Goal: Task Accomplishment & Management: Manage account settings

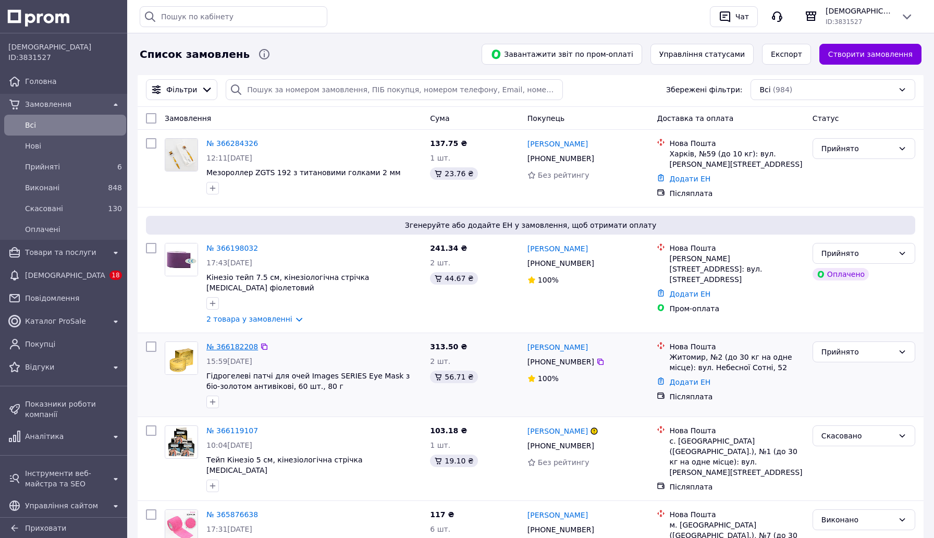
click at [235, 348] on link "№ 366182208" at bounding box center [232, 346] width 52 height 8
click at [245, 248] on link "№ 366198032" at bounding box center [232, 248] width 52 height 8
click at [236, 145] on link "№ 366284326" at bounding box center [232, 143] width 52 height 8
click at [82, 174] on div "Прийняті 6" at bounding box center [65, 166] width 118 height 17
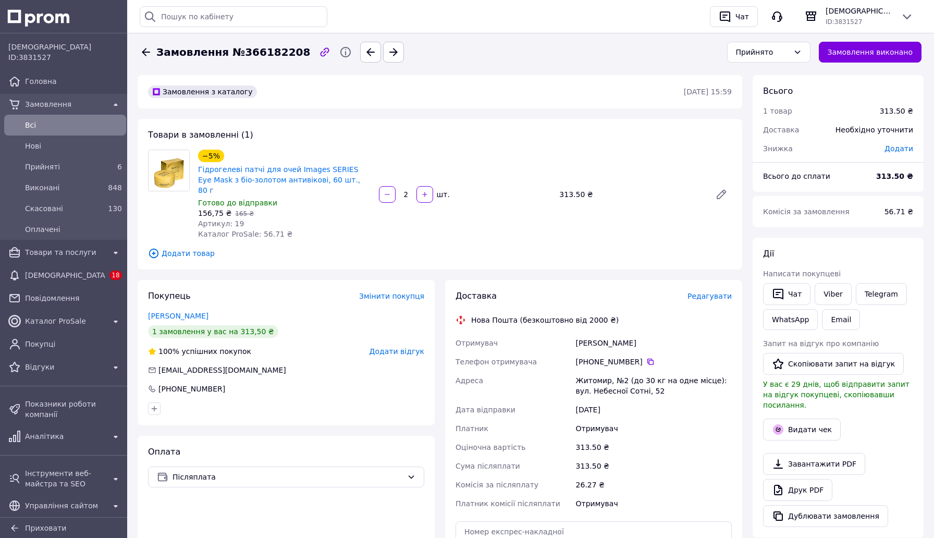
scroll to position [158, 0]
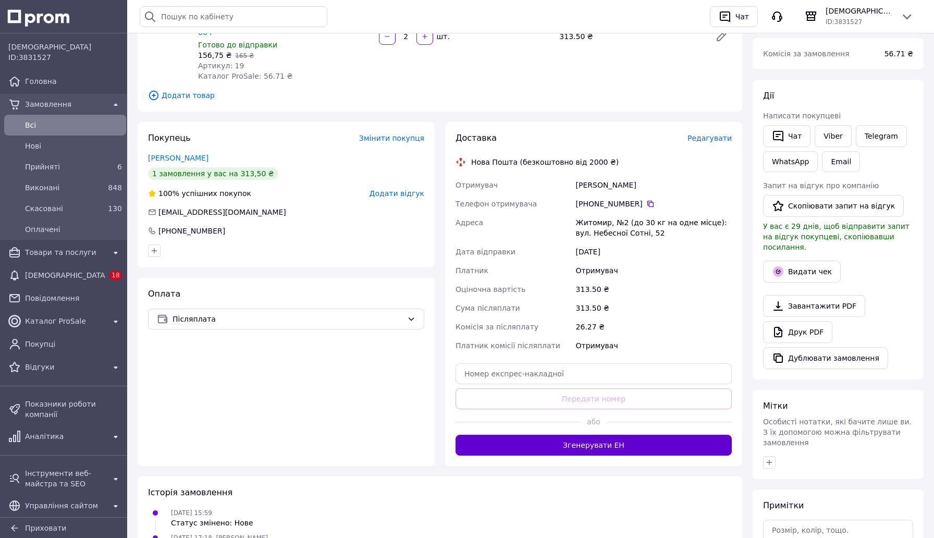
click at [518, 441] on button "Згенерувати ЕН" at bounding box center [593, 445] width 276 height 21
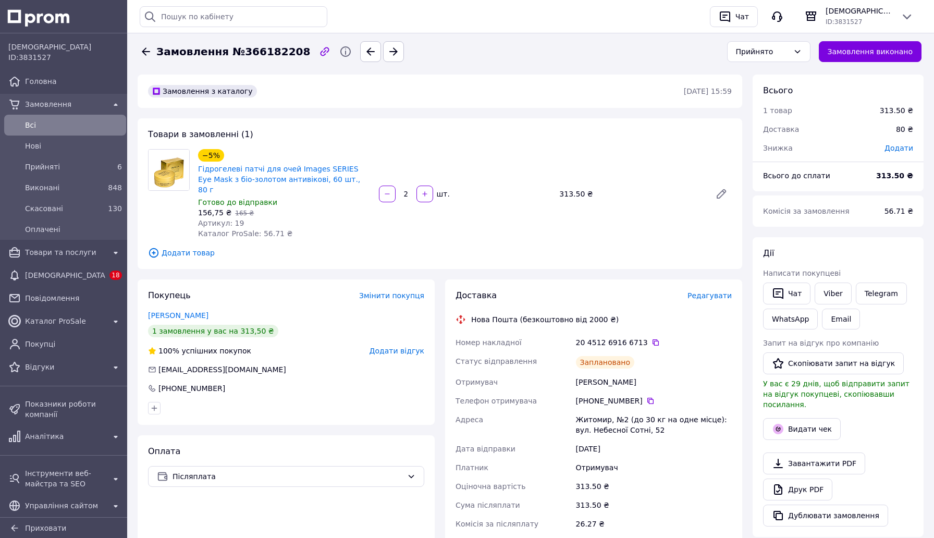
scroll to position [0, 0]
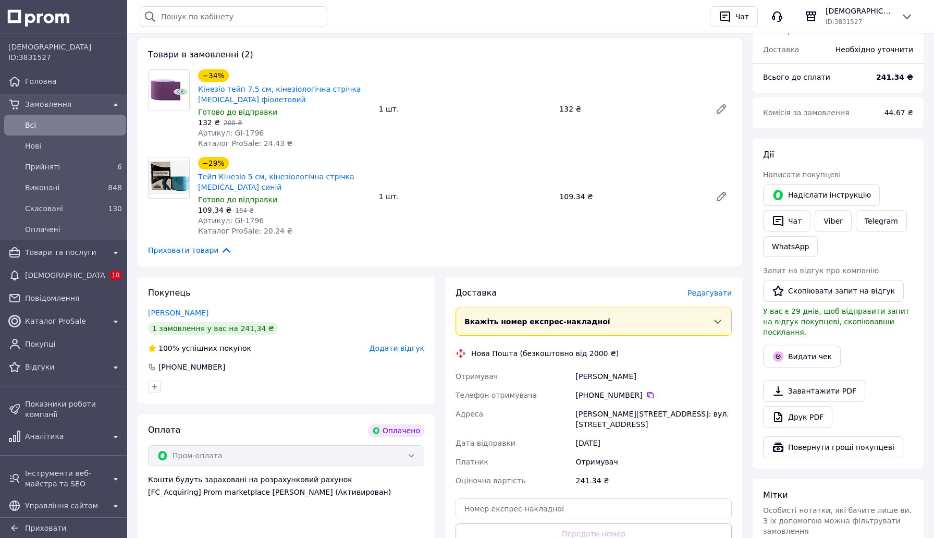
scroll to position [194, 0]
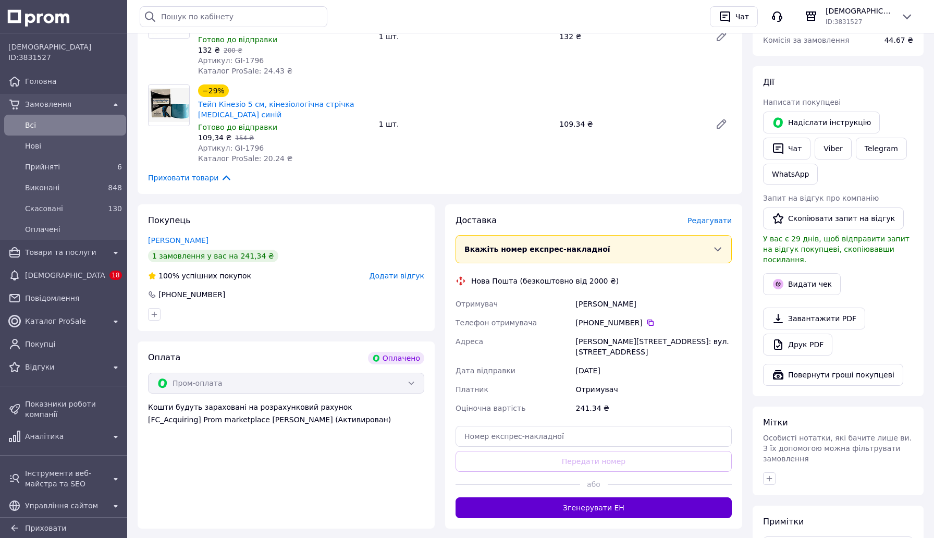
click at [566, 500] on button "Згенерувати ЕН" at bounding box center [593, 507] width 276 height 21
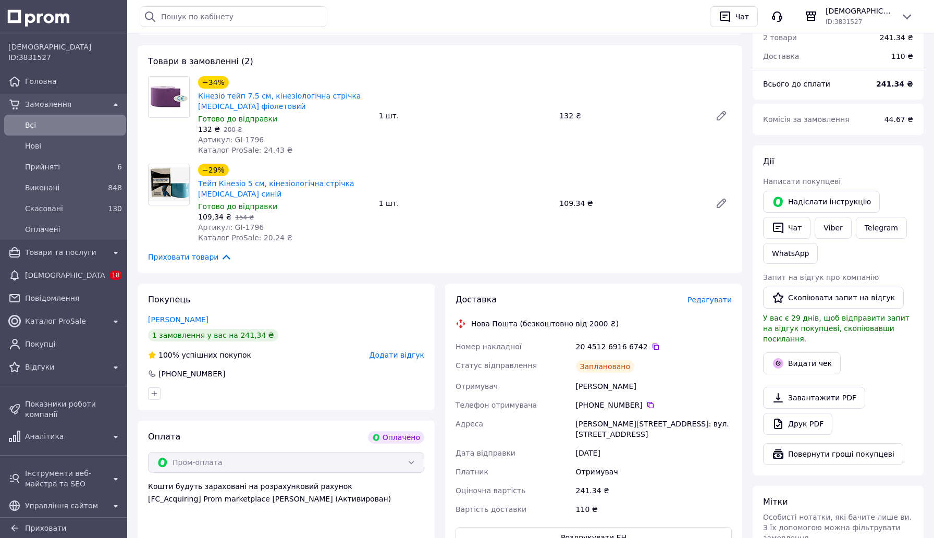
scroll to position [33, 0]
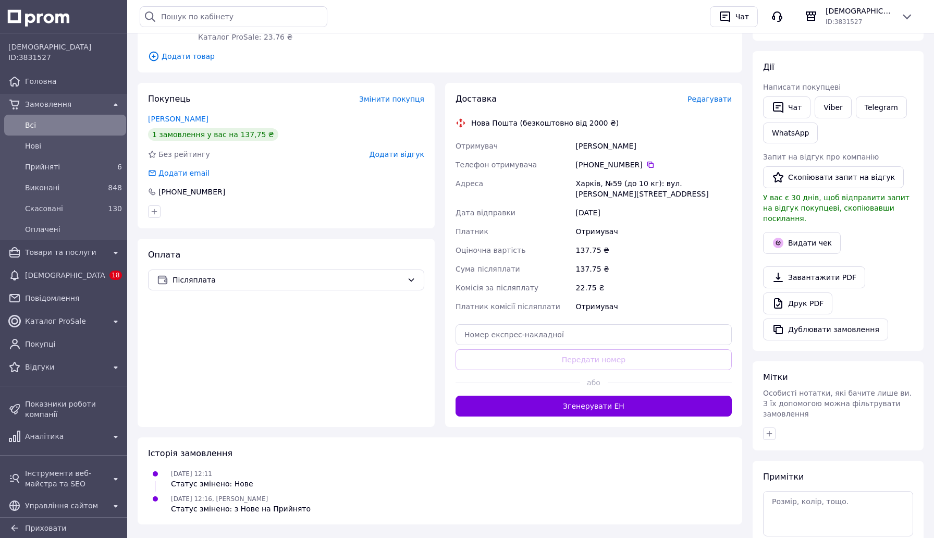
scroll to position [191, 0]
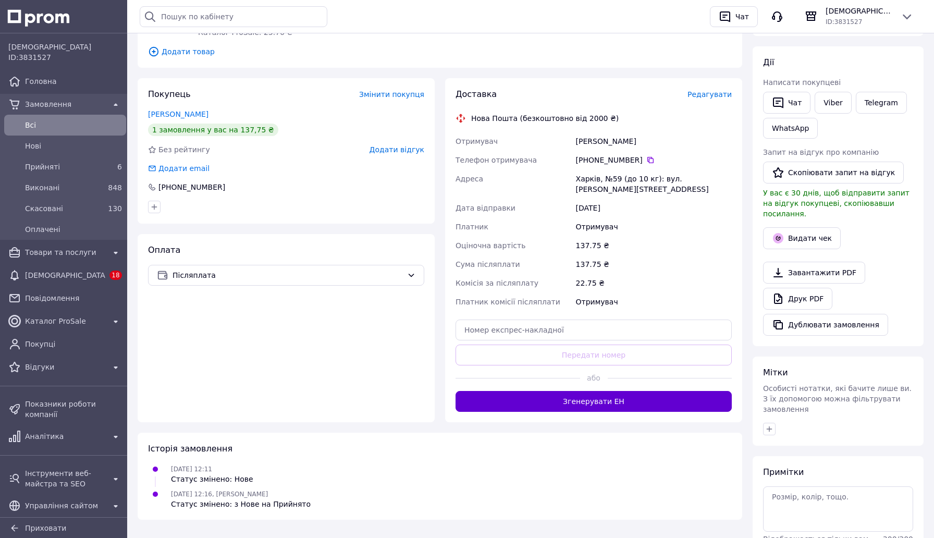
click at [607, 399] on button "Згенерувати ЕН" at bounding box center [593, 401] width 276 height 21
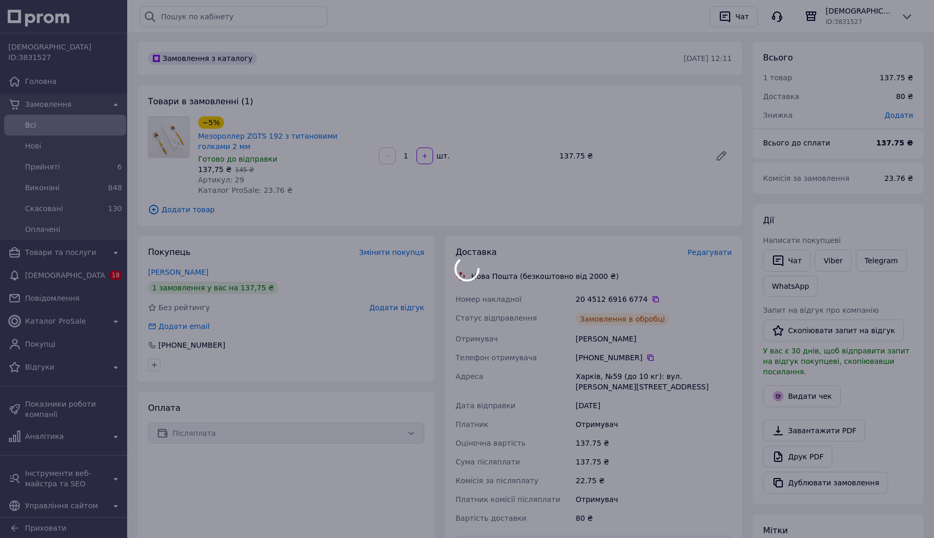
scroll to position [0, 0]
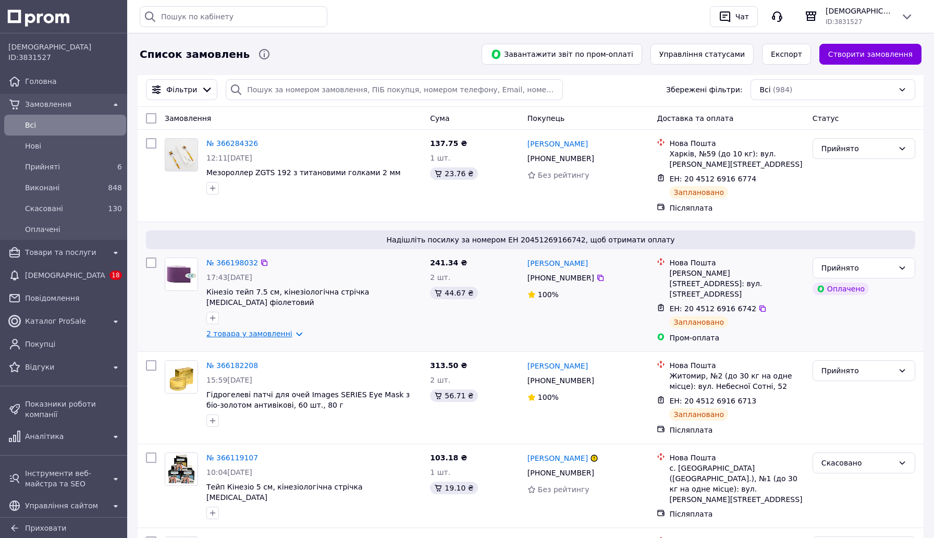
click at [271, 332] on link "2 товара у замовленні" at bounding box center [249, 333] width 86 height 8
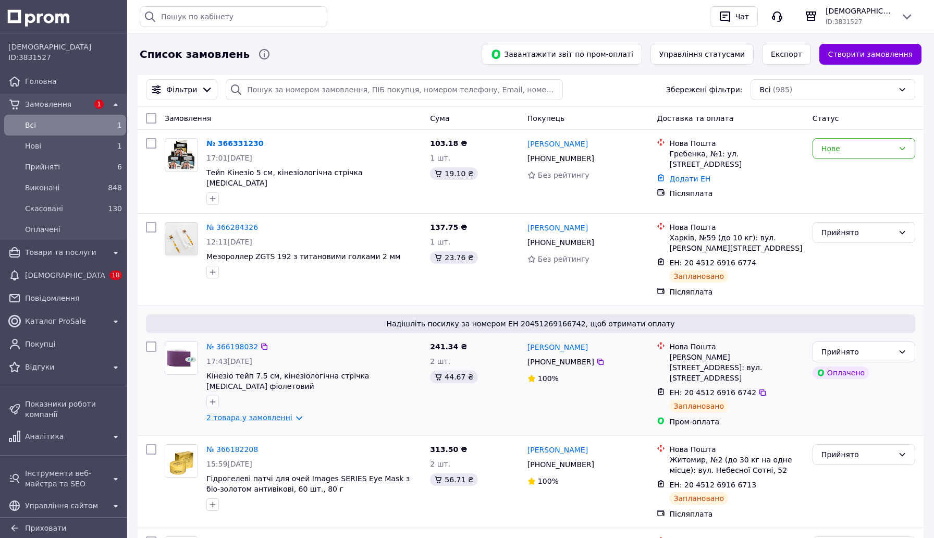
click at [232, 413] on link "2 товара у замовленні" at bounding box center [249, 417] width 86 height 8
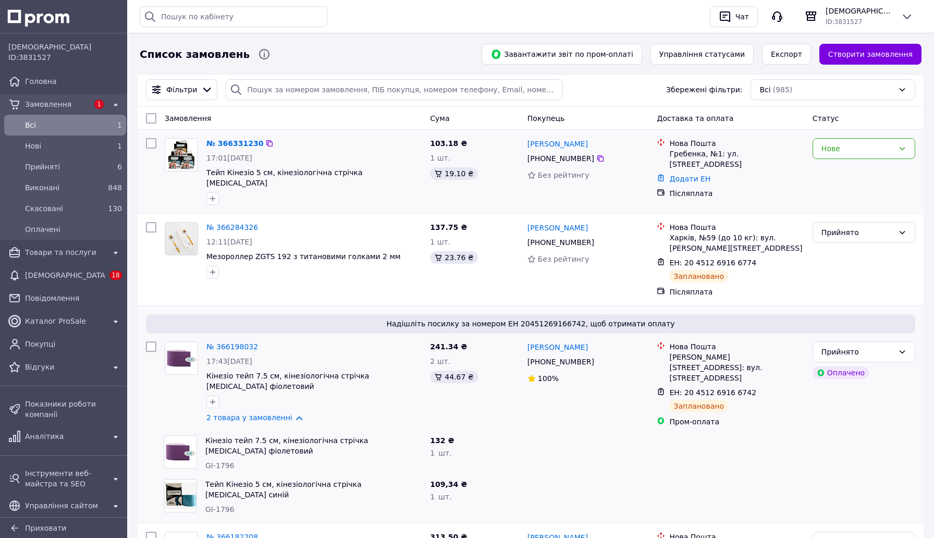
click at [843, 159] on div "Нове" at bounding box center [863, 171] width 111 height 75
click at [873, 147] on div "Нове" at bounding box center [857, 148] width 72 height 11
click at [844, 175] on li "Прийнято" at bounding box center [864, 171] width 102 height 19
